Goal: Task Accomplishment & Management: Manage account settings

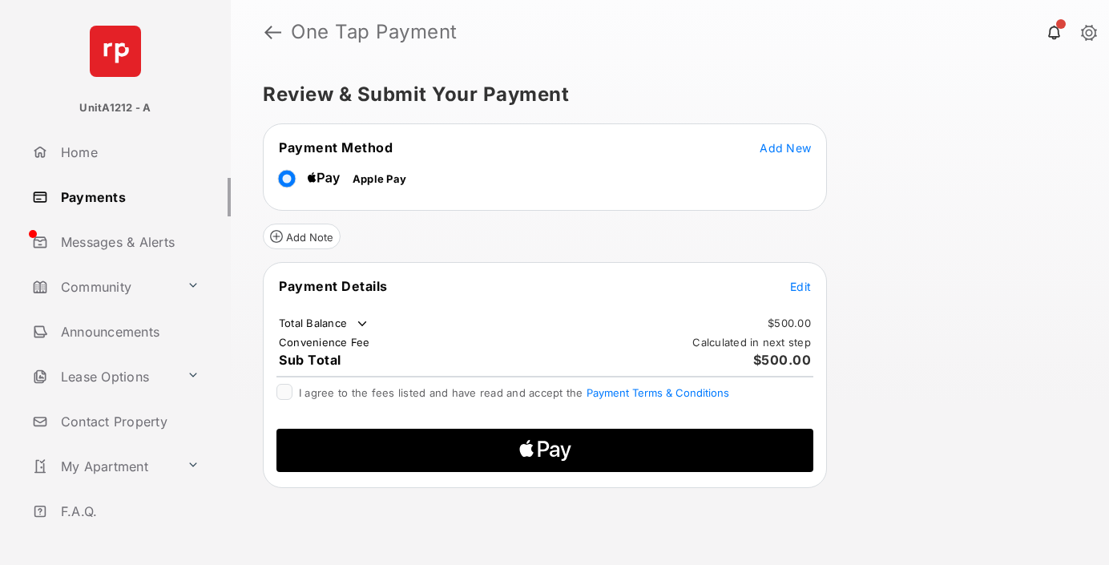
click at [786, 147] on span "Add New" at bounding box center [785, 148] width 51 height 14
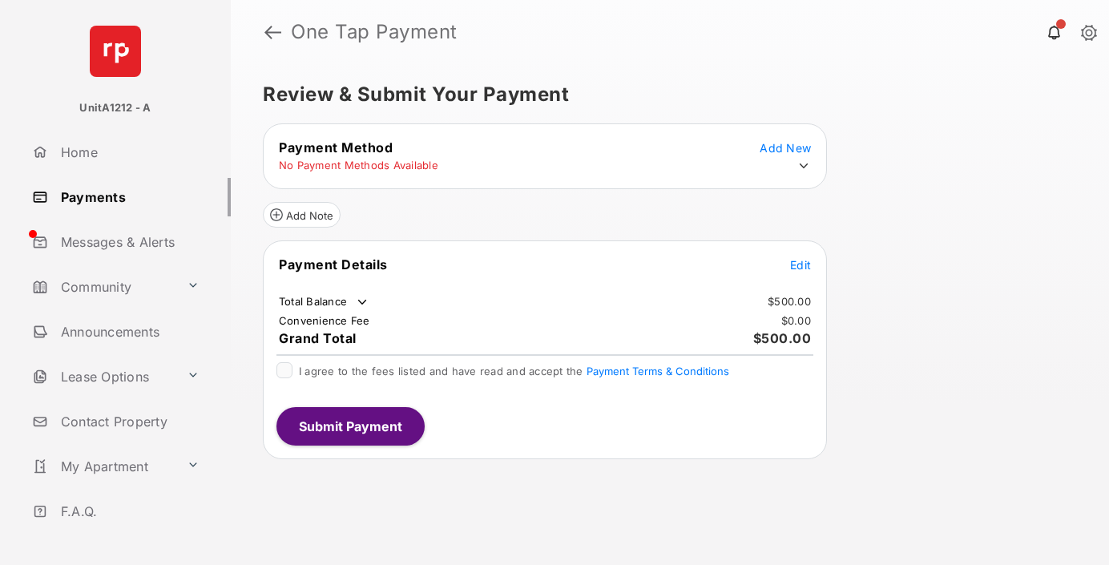
click at [804, 166] on icon at bounding box center [804, 166] width 14 height 14
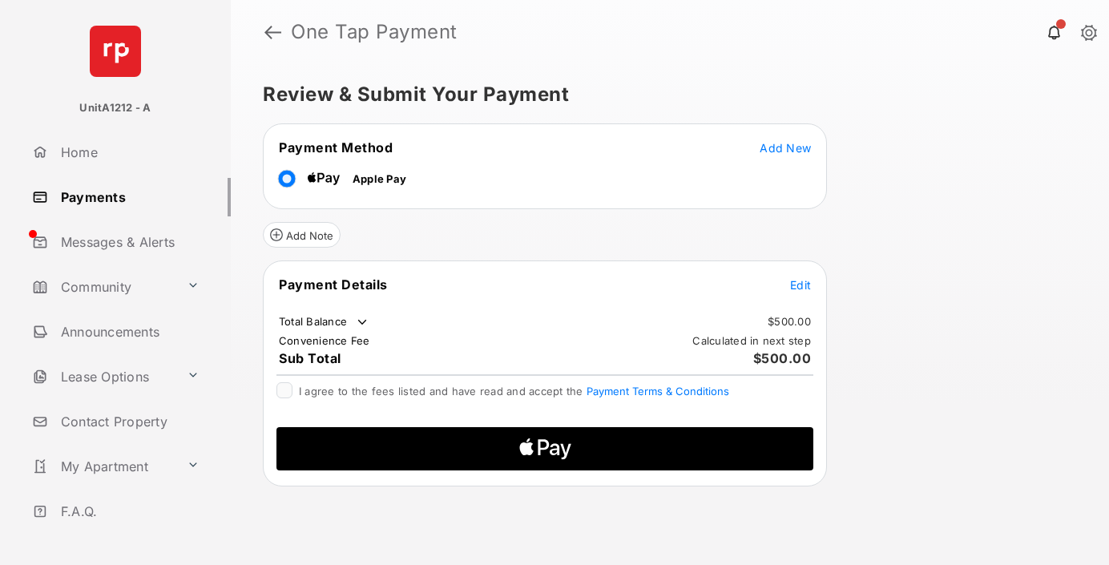
click at [801, 285] on span "Edit" at bounding box center [800, 285] width 21 height 14
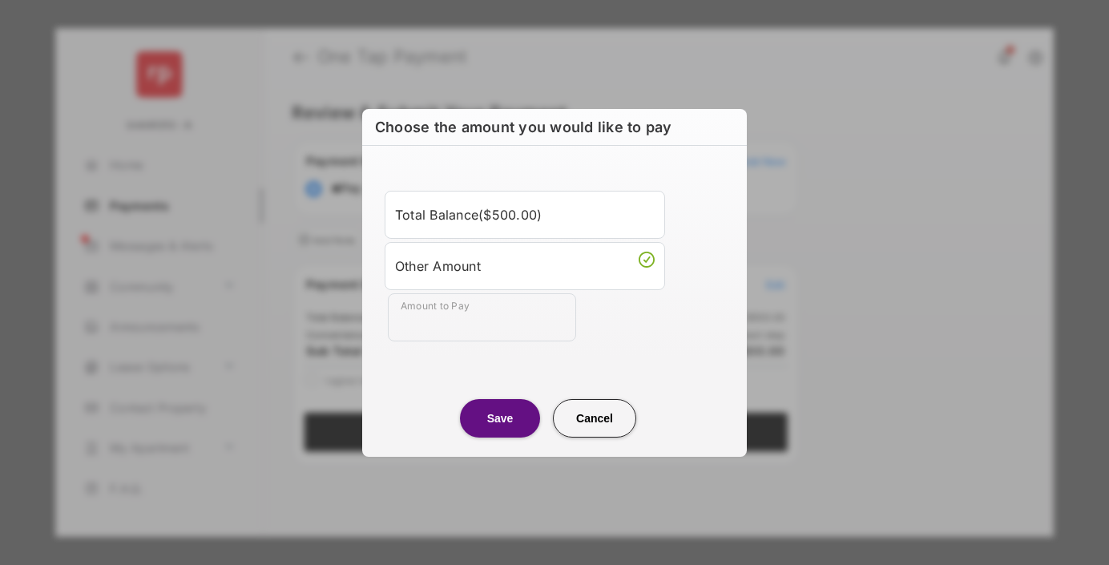
click at [525, 265] on div "Other Amount" at bounding box center [525, 265] width 260 height 27
type input "***"
click at [500, 418] on button "Save" at bounding box center [500, 418] width 80 height 38
